Goal: Information Seeking & Learning: Learn about a topic

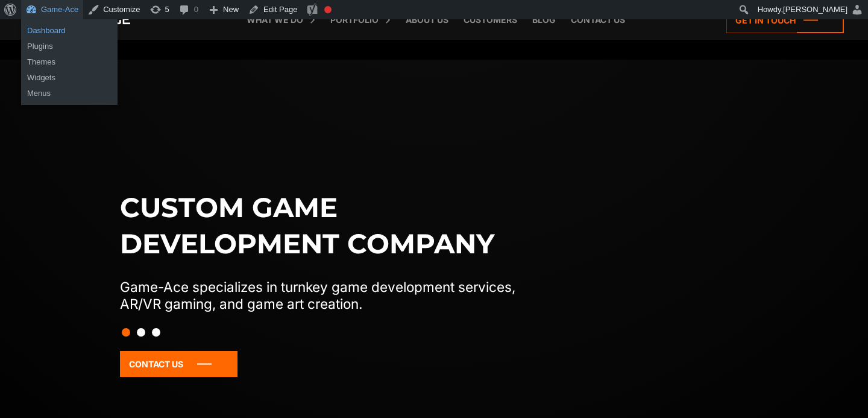
click at [52, 27] on link "Dashboard" at bounding box center [69, 31] width 96 height 16
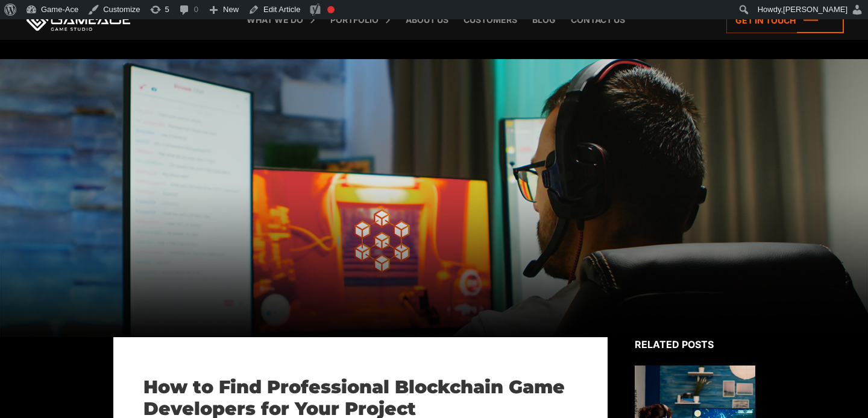
scroll to position [1563, 0]
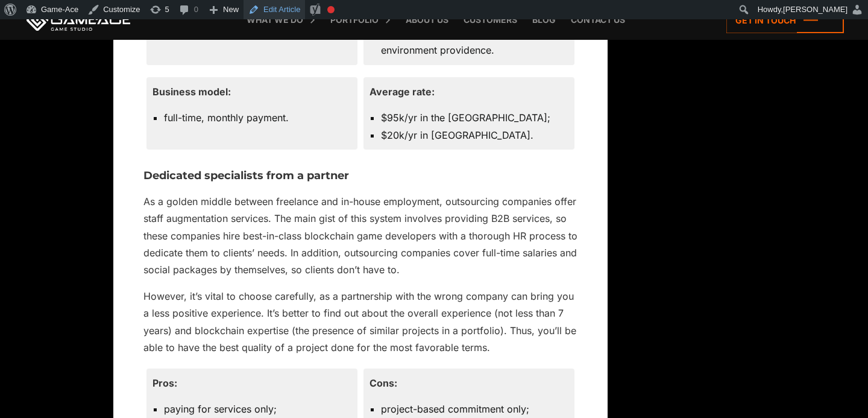
click at [273, 7] on link "Edit Article" at bounding box center [275, 9] width 62 height 19
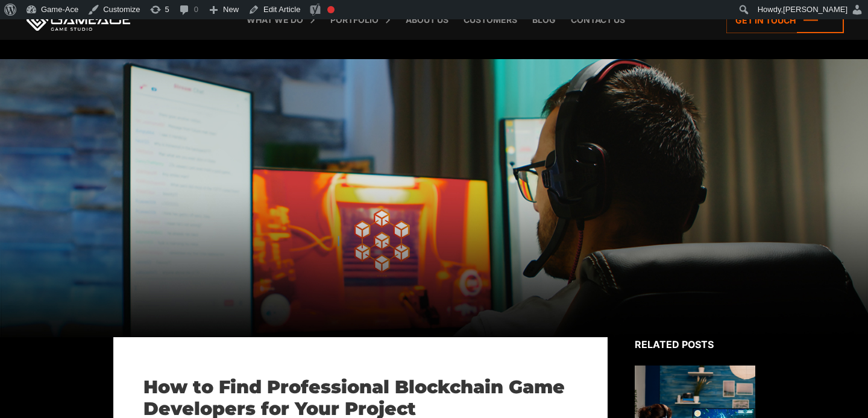
scroll to position [1563, 0]
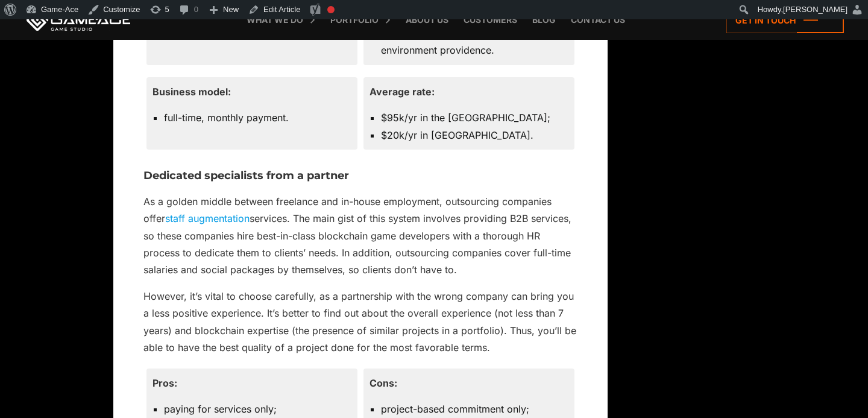
click at [740, 181] on div "Back to top How to Find Professional Blockchain Game Developers for Your Projec…" at bounding box center [434, 374] width 642 height 3201
click at [204, 217] on link "staff augmentation" at bounding box center [207, 218] width 84 height 12
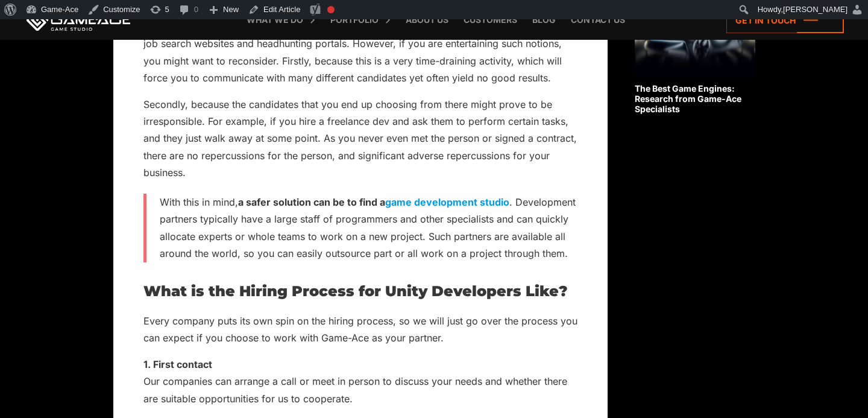
scroll to position [1692, 0]
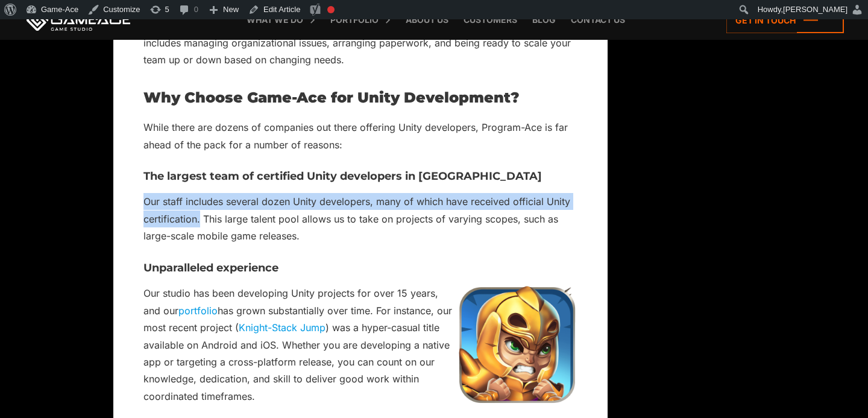
drag, startPoint x: 198, startPoint y: 236, endPoint x: 134, endPoint y: 207, distance: 69.9
copy p "Our staff includes several dozen Unity developers, many of which have received …"
click at [288, 11] on link "Edit Article" at bounding box center [275, 9] width 62 height 19
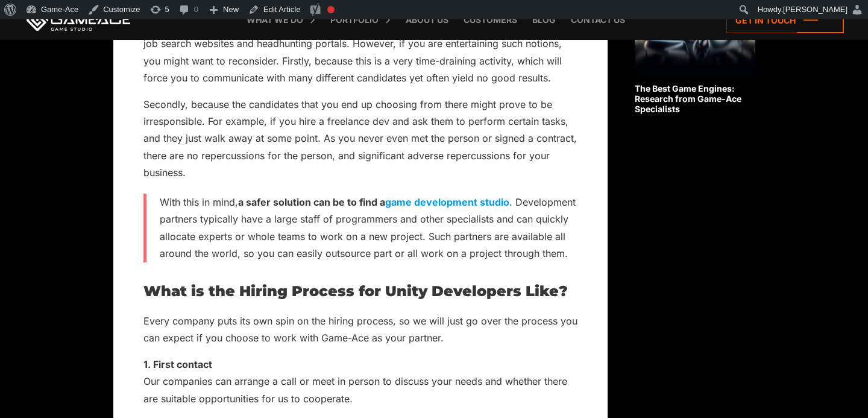
scroll to position [1692, 0]
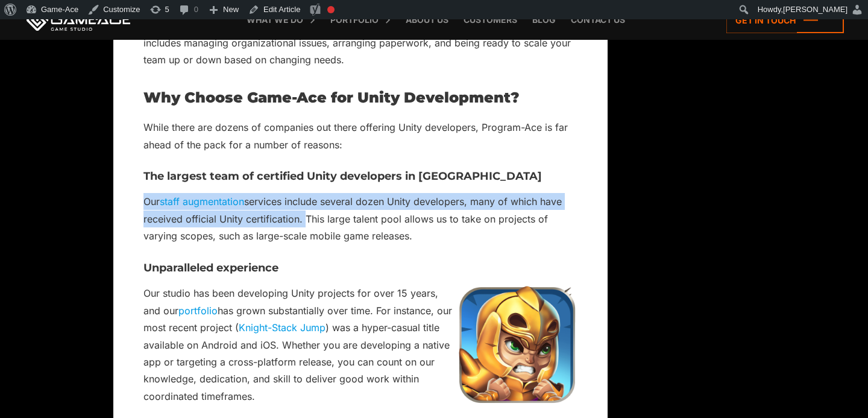
drag, startPoint x: 303, startPoint y: 237, endPoint x: 128, endPoint y: 222, distance: 176.1
copy p "Our staff augmentation services include several dozen Unity developers, many of…"
click at [287, 12] on link "Edit Article" at bounding box center [275, 9] width 62 height 19
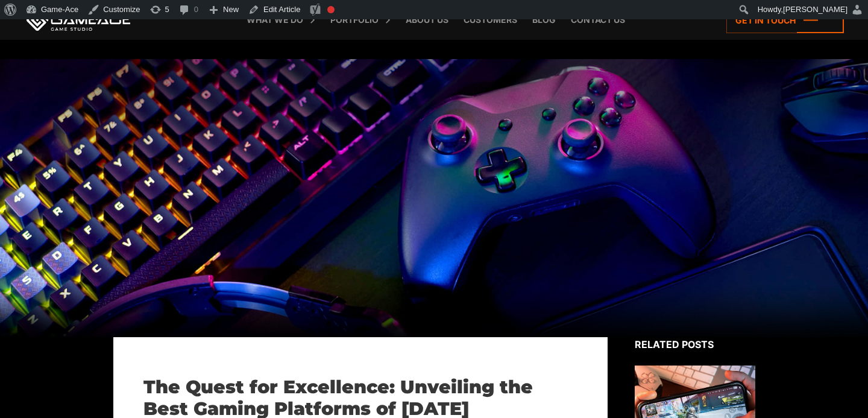
scroll to position [4962, 0]
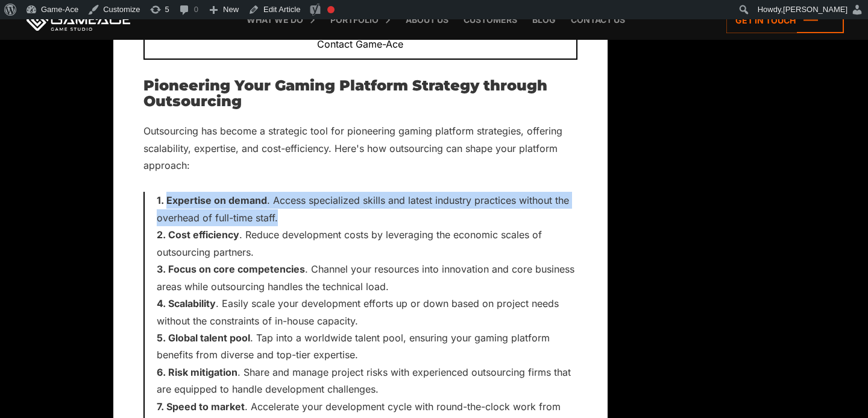
drag, startPoint x: 281, startPoint y: 215, endPoint x: 154, endPoint y: 202, distance: 127.3
click at [154, 202] on div "Expertise on demand . Access specialized skills and latest industry practices w…" at bounding box center [361, 312] width 434 height 240
copy li "Expertise on demand . Access specialized skills and latest industry practices w…"
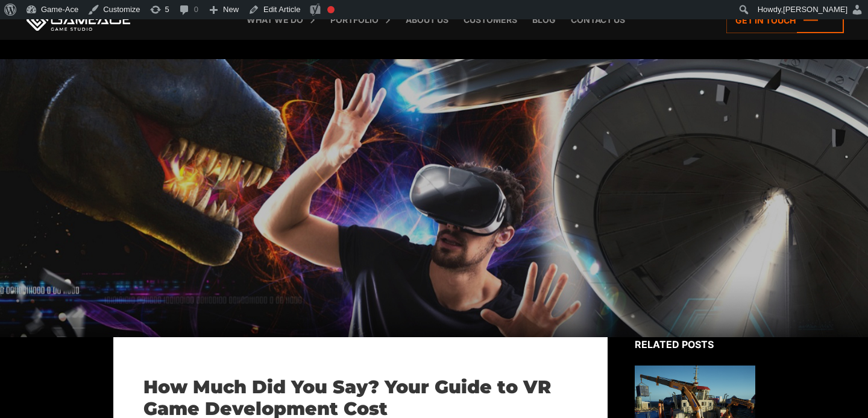
scroll to position [816, 0]
